Goal: Transaction & Acquisition: Book appointment/travel/reservation

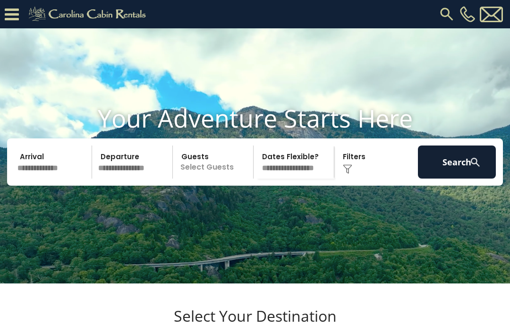
click at [362, 178] on div "Click to Choose" at bounding box center [376, 161] width 78 height 33
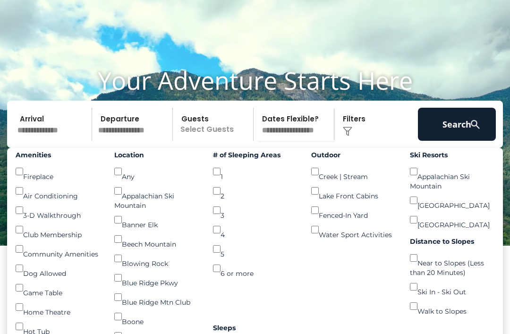
scroll to position [39, 0]
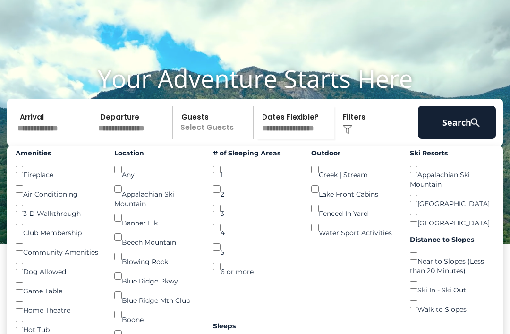
click at [450, 139] on button "Search" at bounding box center [457, 122] width 78 height 33
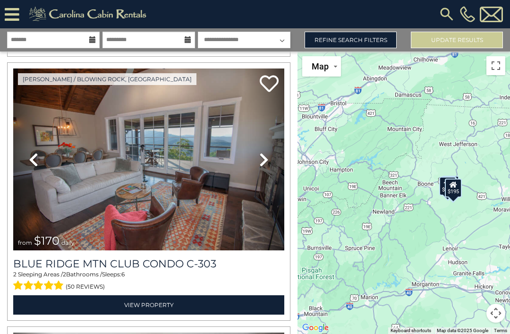
scroll to position [1081, 0]
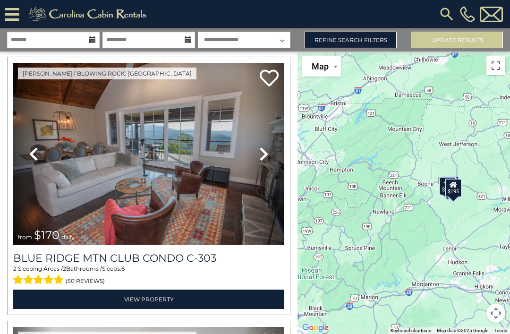
click at [191, 171] on img at bounding box center [148, 154] width 271 height 182
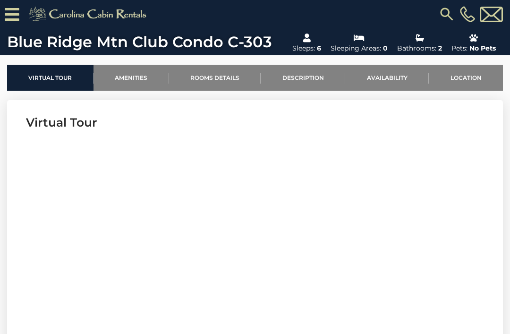
click at [383, 83] on link "Availability" at bounding box center [387, 78] width 84 height 26
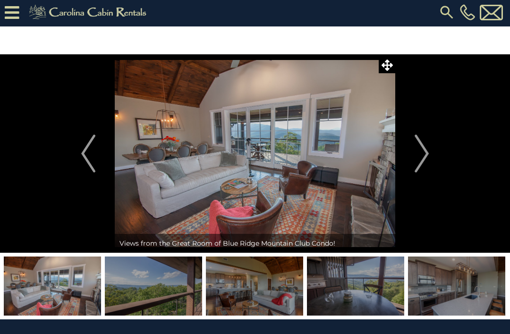
scroll to position [14, 0]
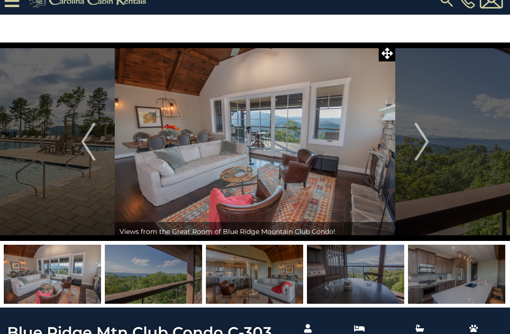
click at [434, 145] on button "Next" at bounding box center [421, 141] width 53 height 198
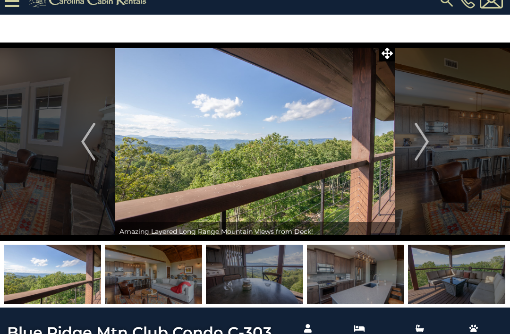
click at [429, 151] on img "Next" at bounding box center [422, 142] width 14 height 38
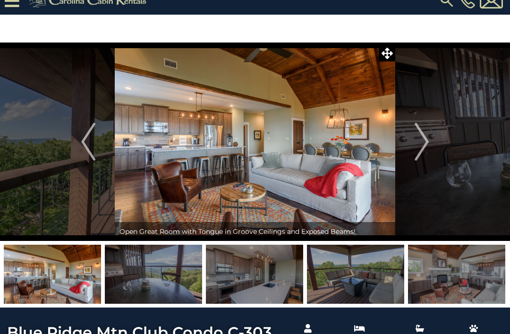
click at [426, 151] on img "Next" at bounding box center [422, 142] width 14 height 38
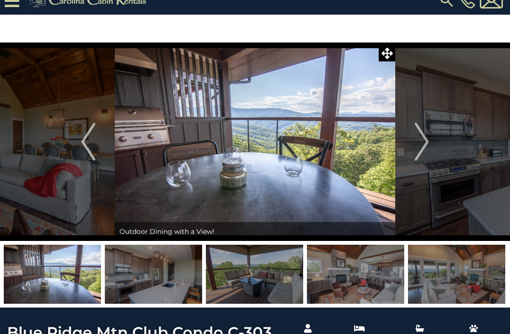
click at [425, 151] on img "Next" at bounding box center [422, 142] width 14 height 38
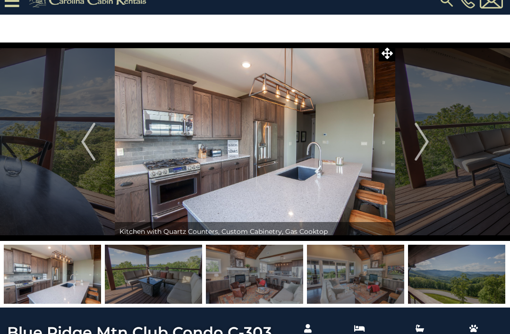
click at [432, 151] on button "Next" at bounding box center [421, 141] width 53 height 198
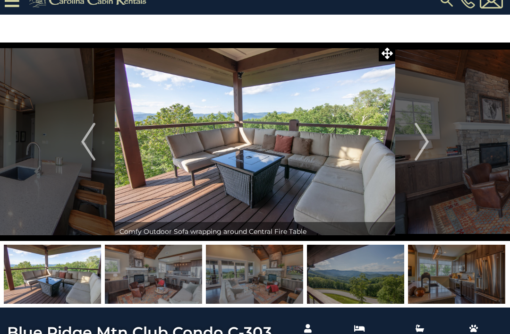
click at [429, 147] on img "Next" at bounding box center [422, 142] width 14 height 38
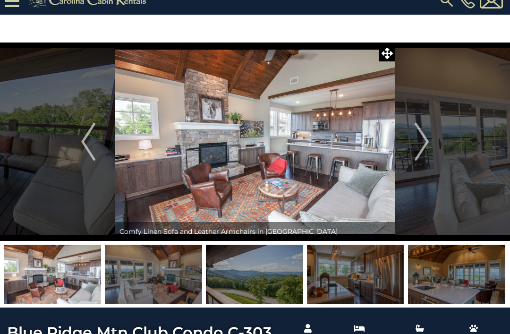
click at [430, 146] on button "Next" at bounding box center [421, 141] width 53 height 198
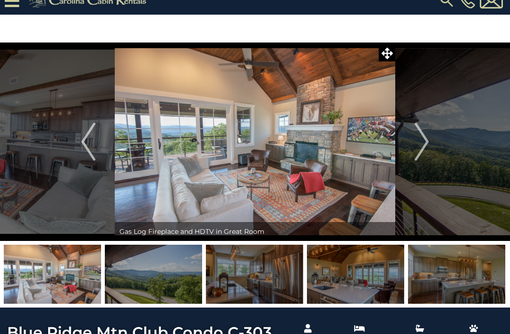
click at [426, 144] on img "Next" at bounding box center [422, 142] width 14 height 38
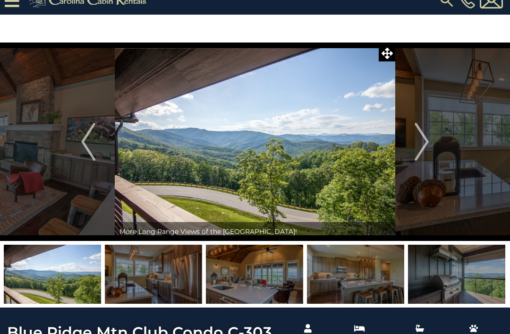
click at [428, 146] on img "Next" at bounding box center [422, 142] width 14 height 38
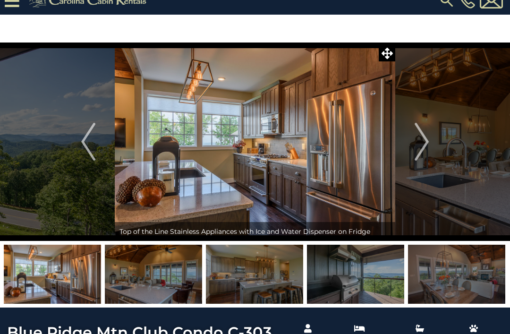
click at [423, 144] on img "Next" at bounding box center [422, 142] width 14 height 38
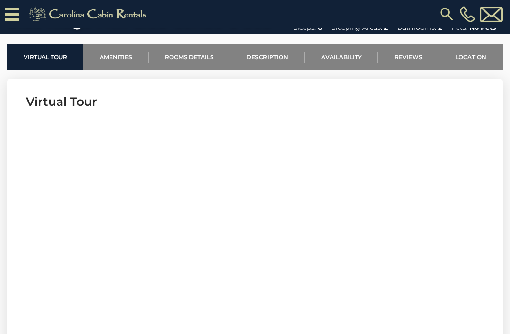
click at [353, 63] on link "Availability" at bounding box center [341, 57] width 73 height 26
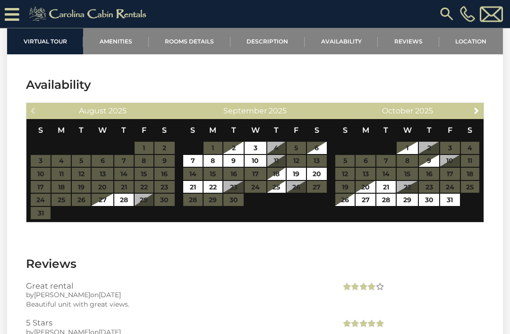
scroll to position [2226, 0]
click at [468, 111] on div "Next October 2025" at bounding box center [407, 111] width 152 height 16
click at [471, 113] on link "Next" at bounding box center [477, 110] width 12 height 12
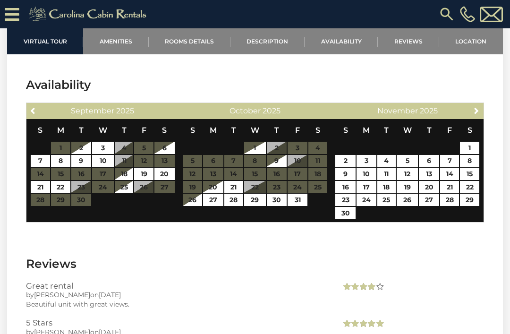
click at [473, 115] on link "Next" at bounding box center [477, 110] width 12 height 12
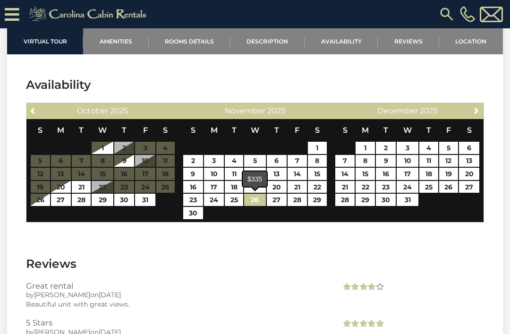
click at [255, 203] on link "26" at bounding box center [255, 200] width 22 height 12
type input "**********"
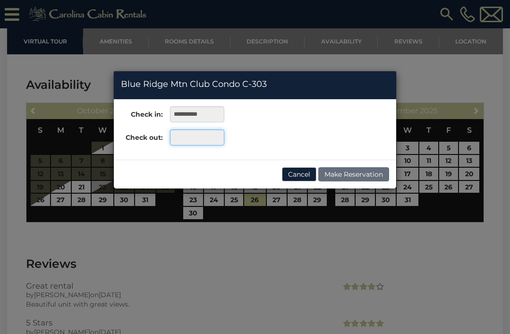
click at [196, 136] on input "text" at bounding box center [197, 137] width 54 height 16
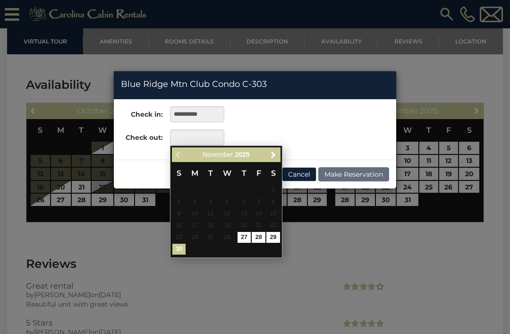
click at [178, 245] on link "30" at bounding box center [179, 249] width 14 height 11
type input "**********"
